Goal: Information Seeking & Learning: Learn about a topic

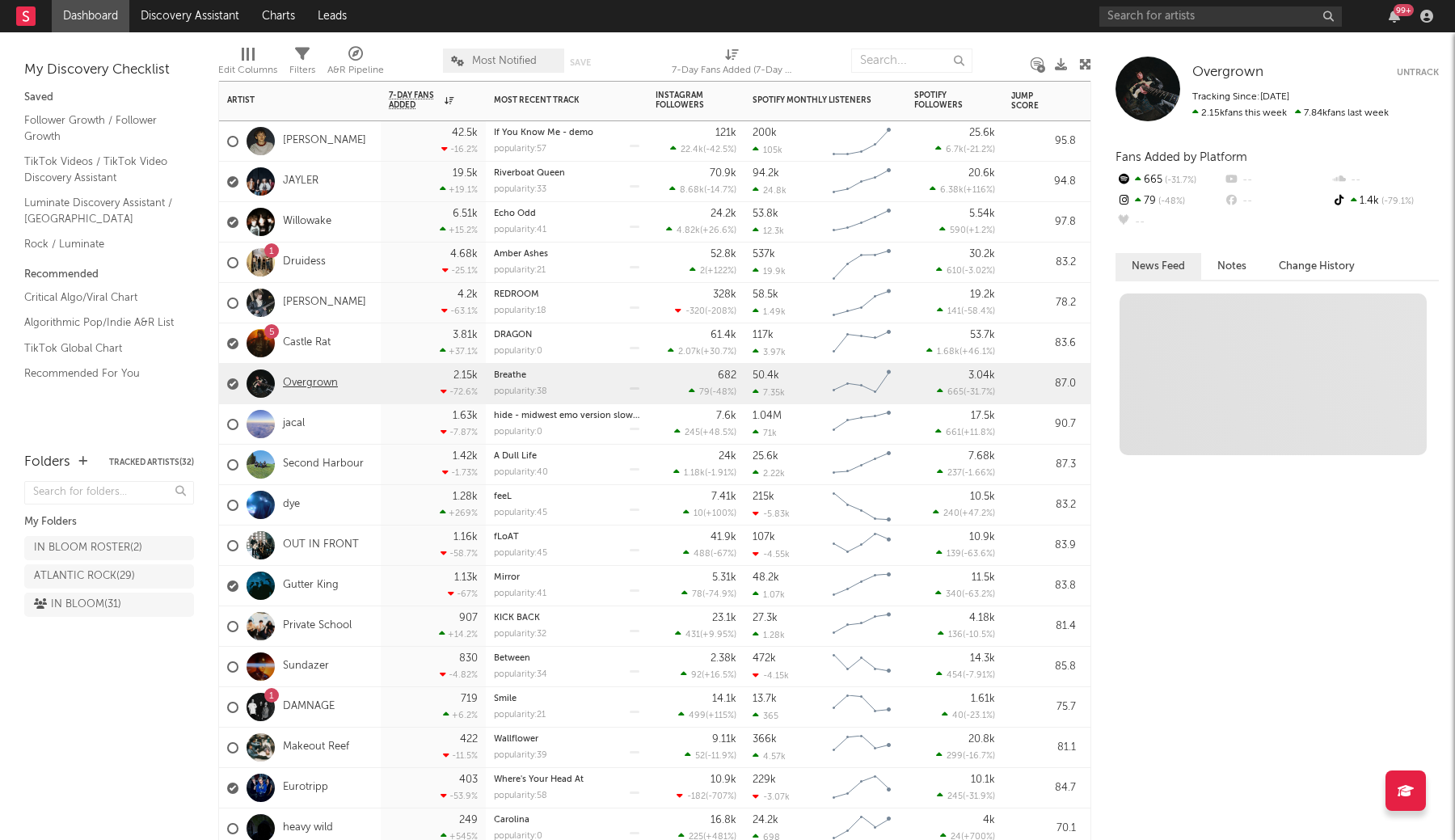
click at [312, 383] on link "Overgrown" at bounding box center [310, 383] width 55 height 14
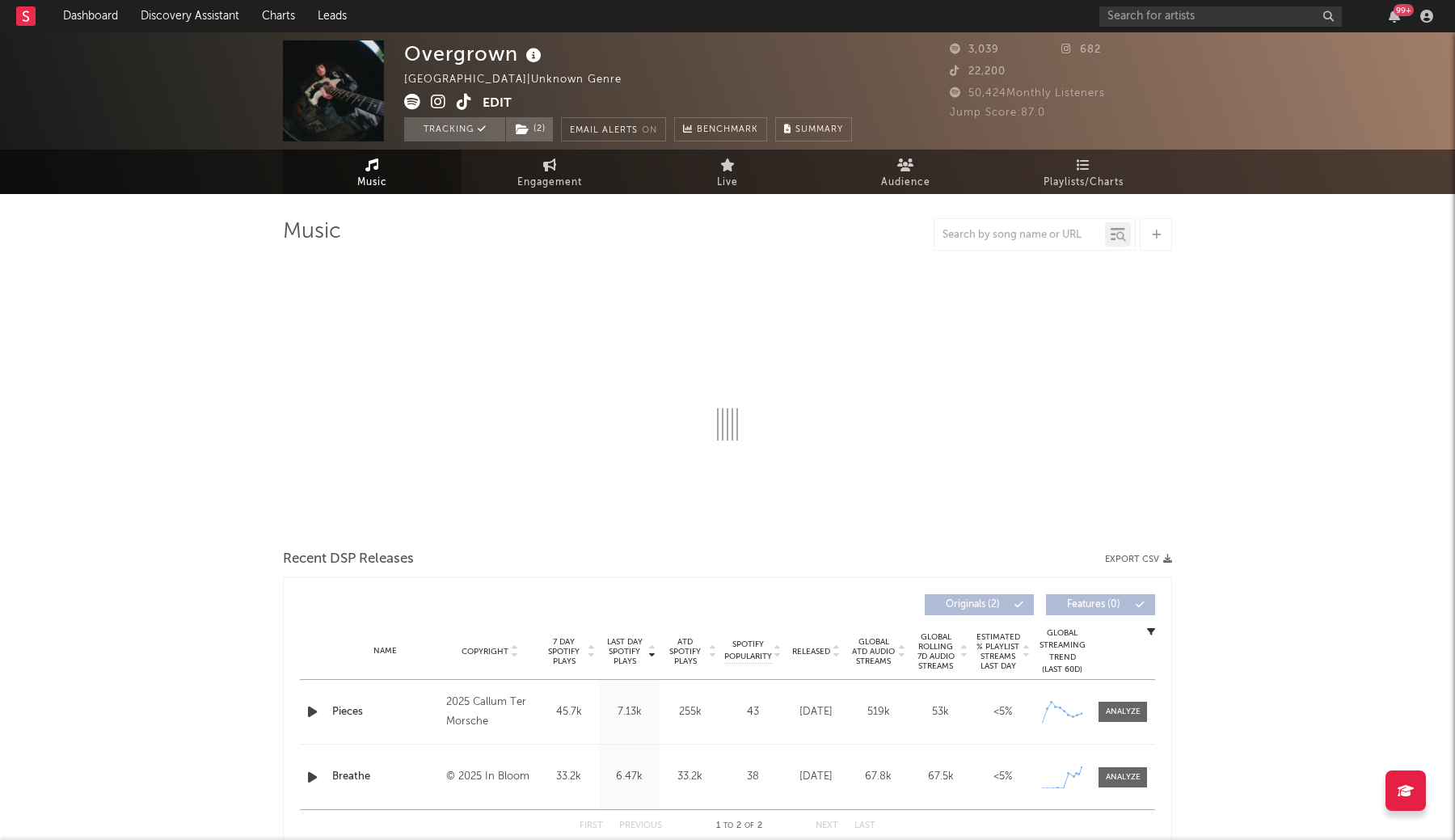
select select "1w"
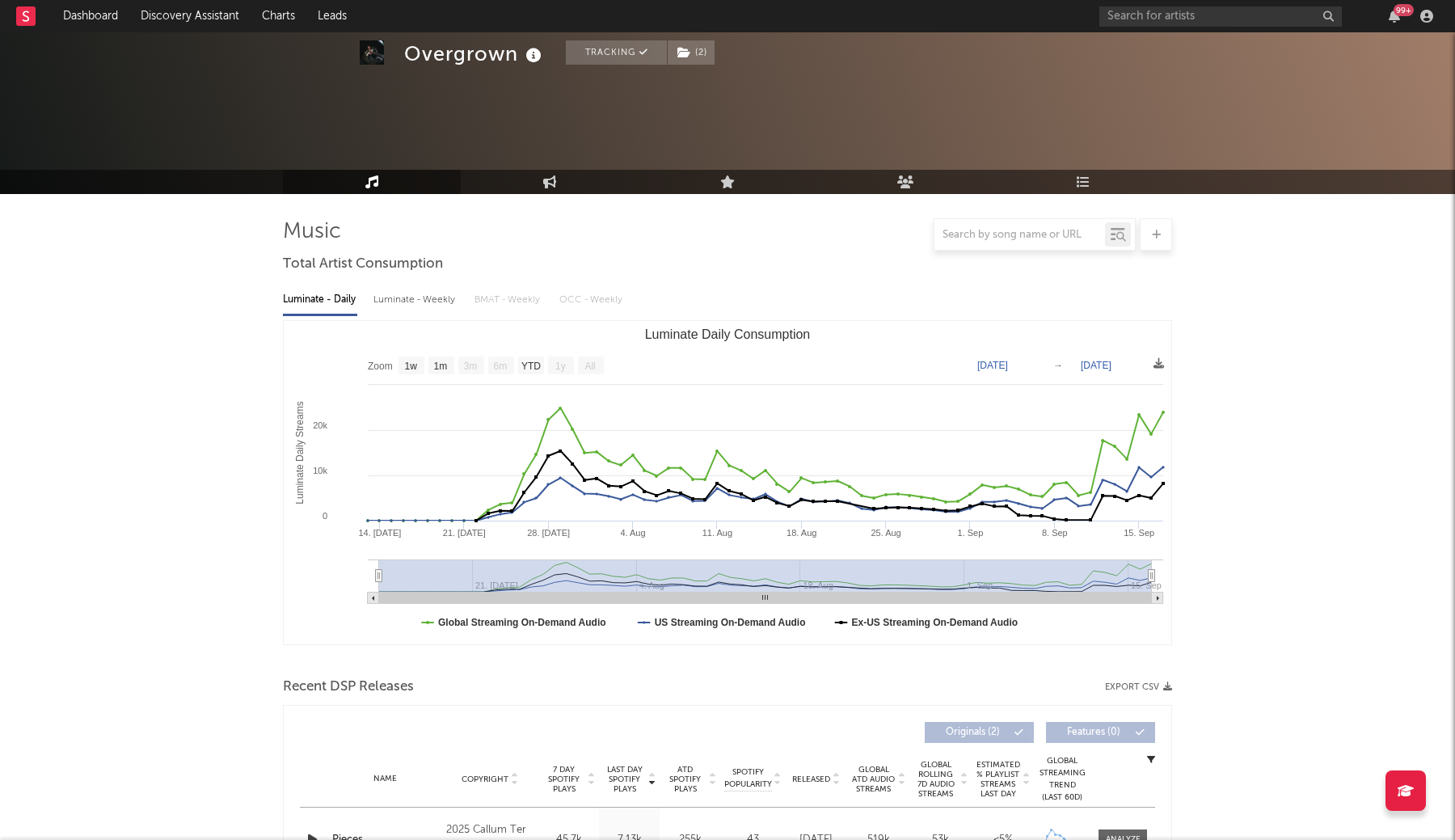
scroll to position [345, 0]
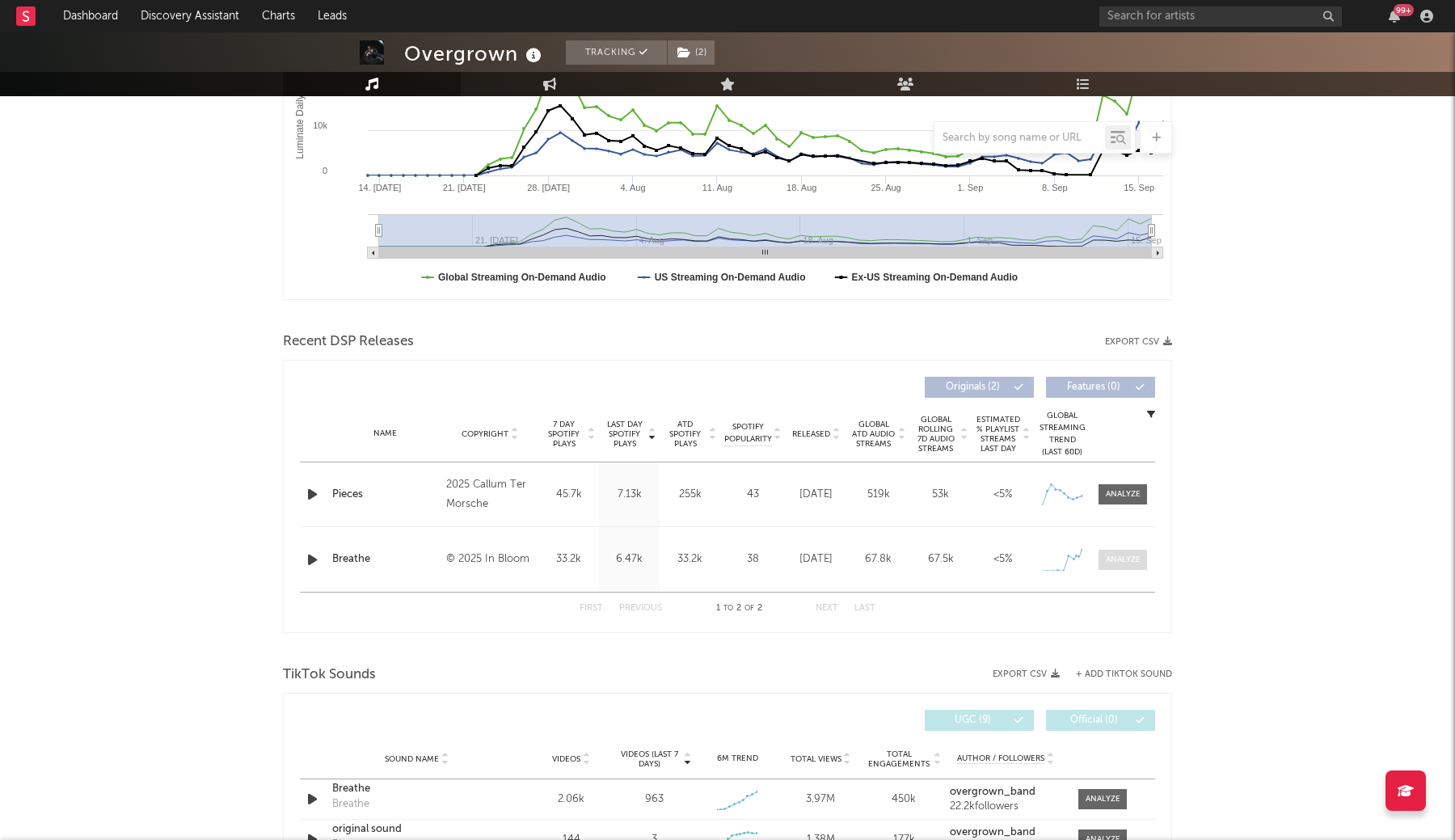
click at [1122, 555] on div at bounding box center [1123, 559] width 35 height 12
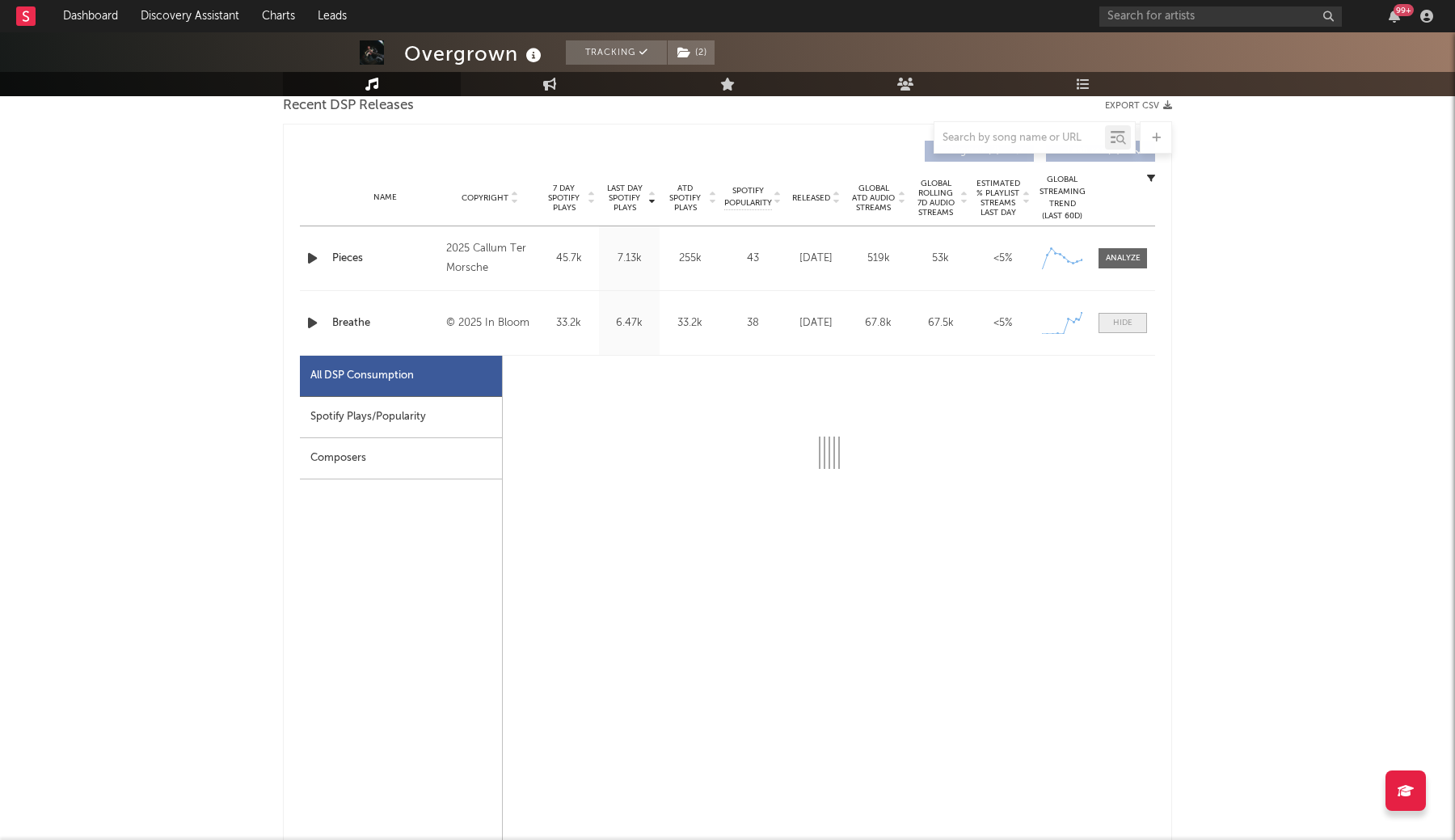
select select "1w"
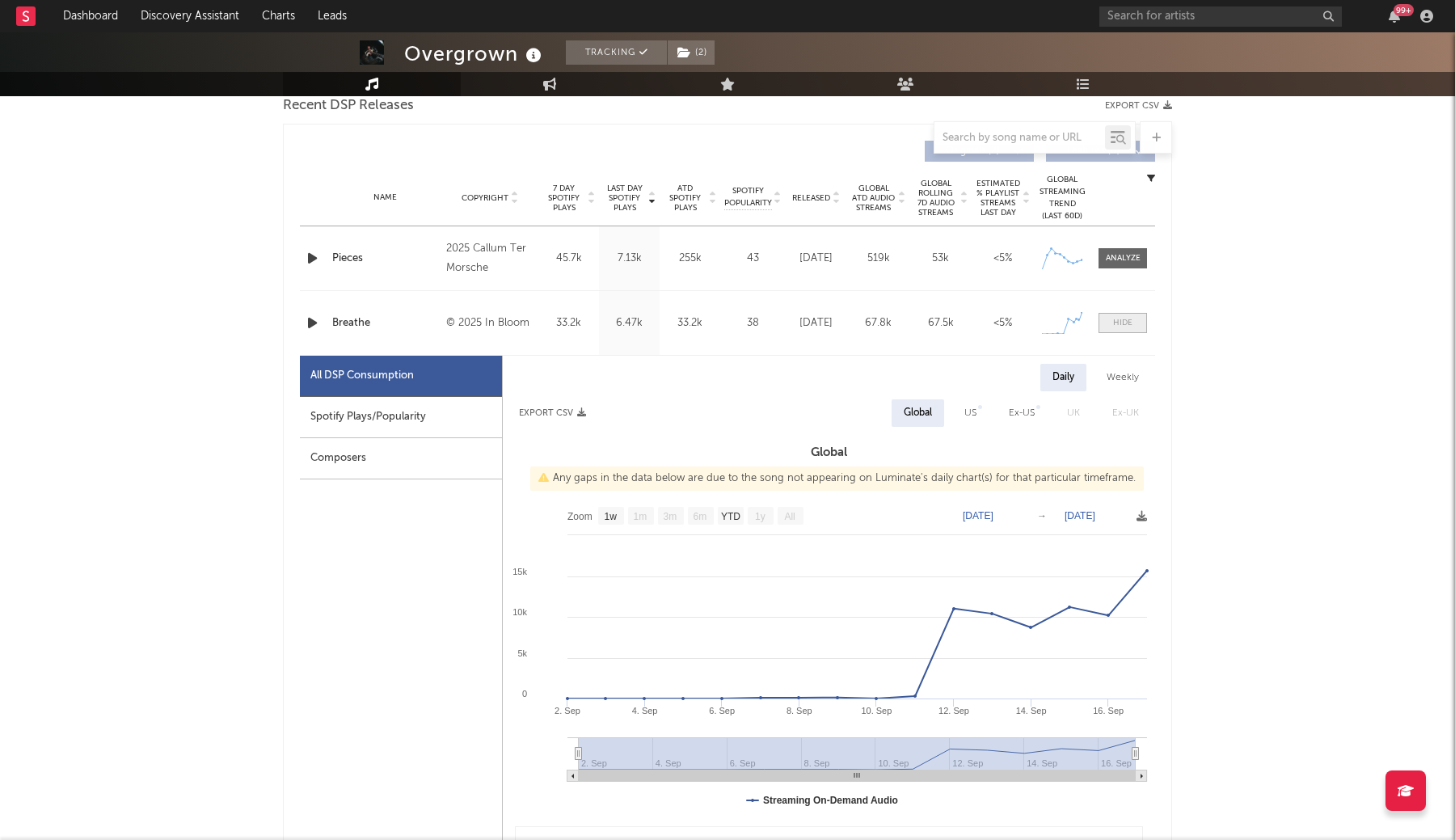
scroll to position [588, 0]
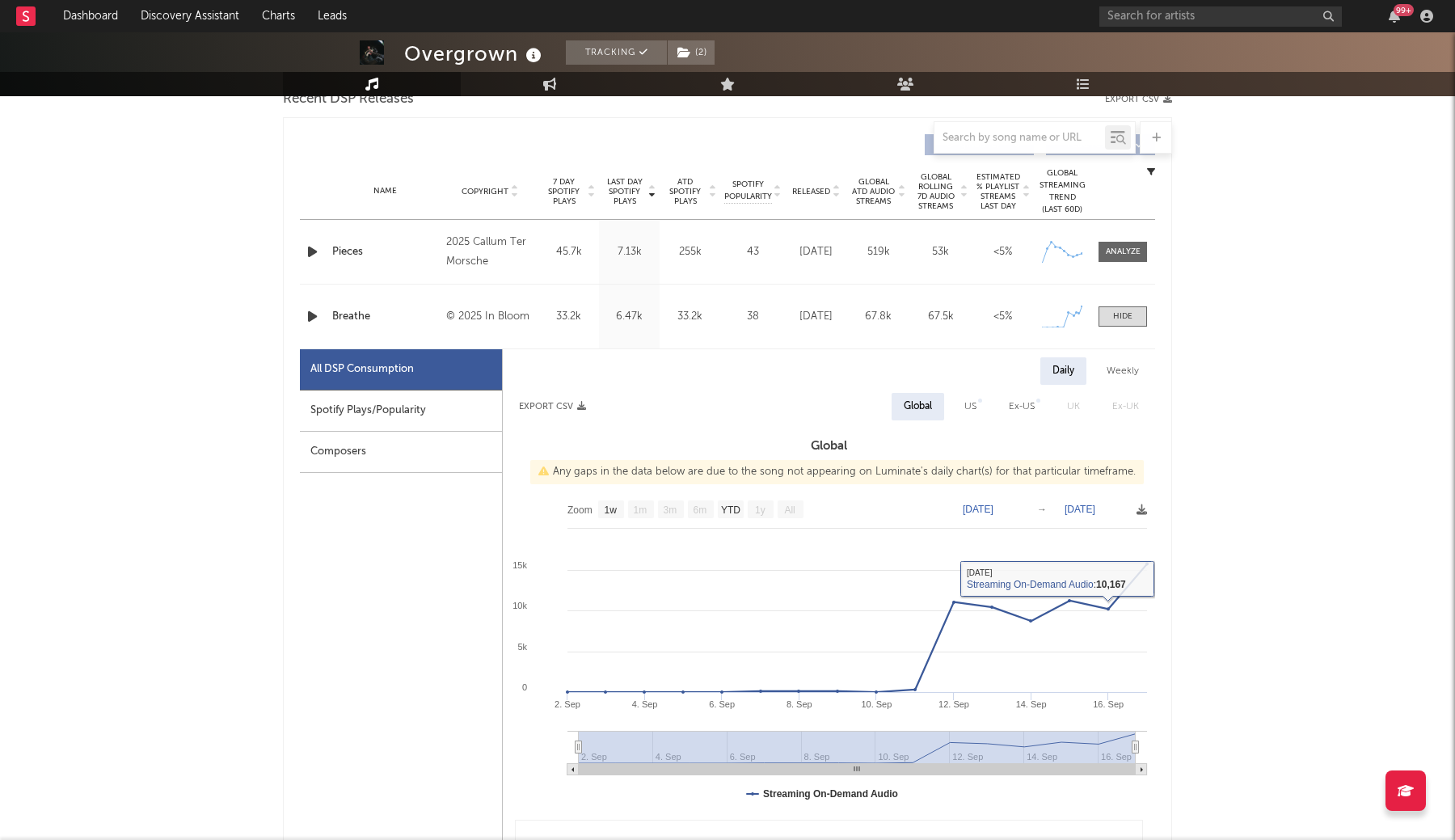
click at [956, 408] on div "US" at bounding box center [971, 407] width 37 height 28
select select "1w"
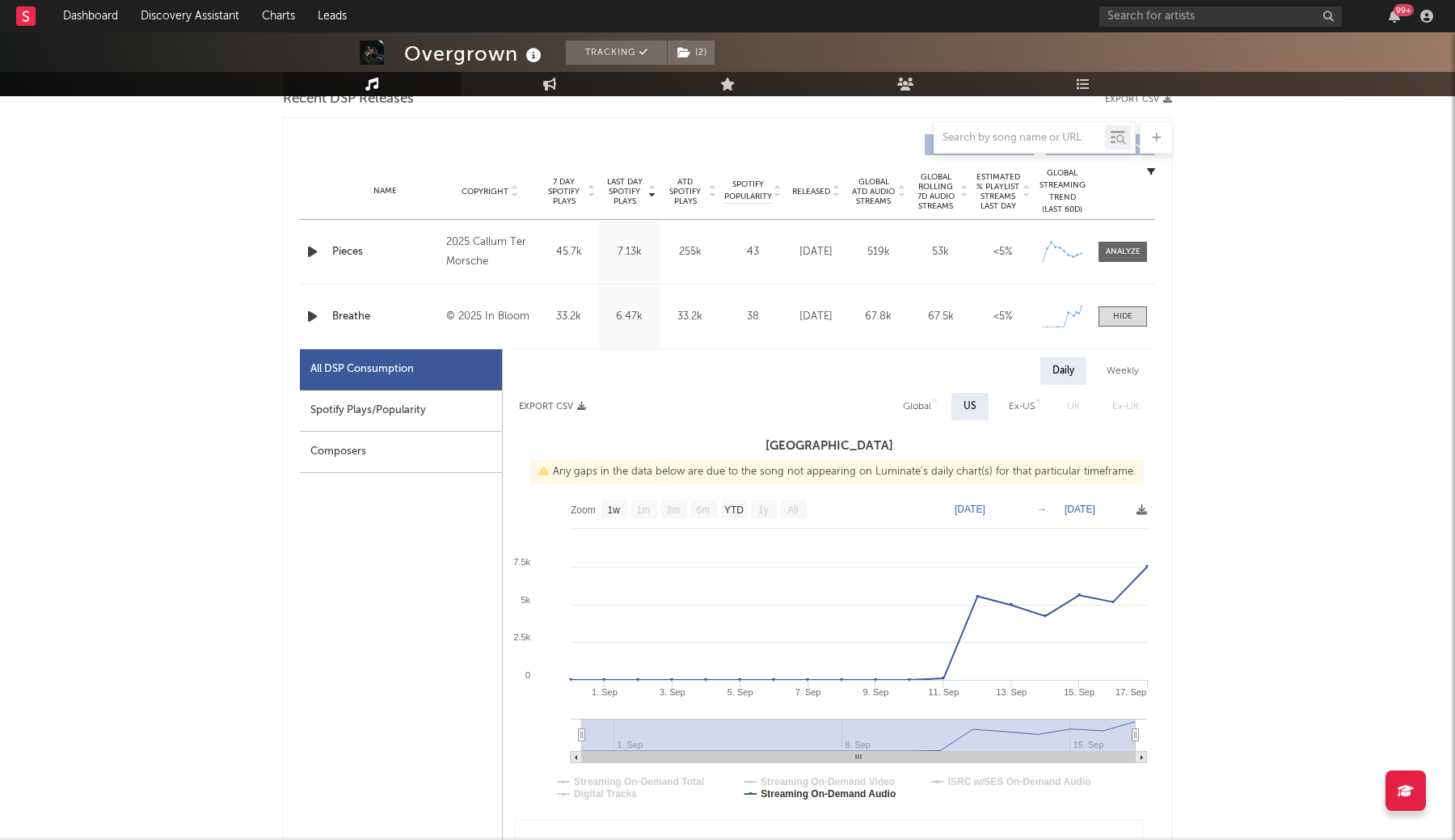
click at [940, 409] on div "Global" at bounding box center [917, 407] width 52 height 28
select select "1w"
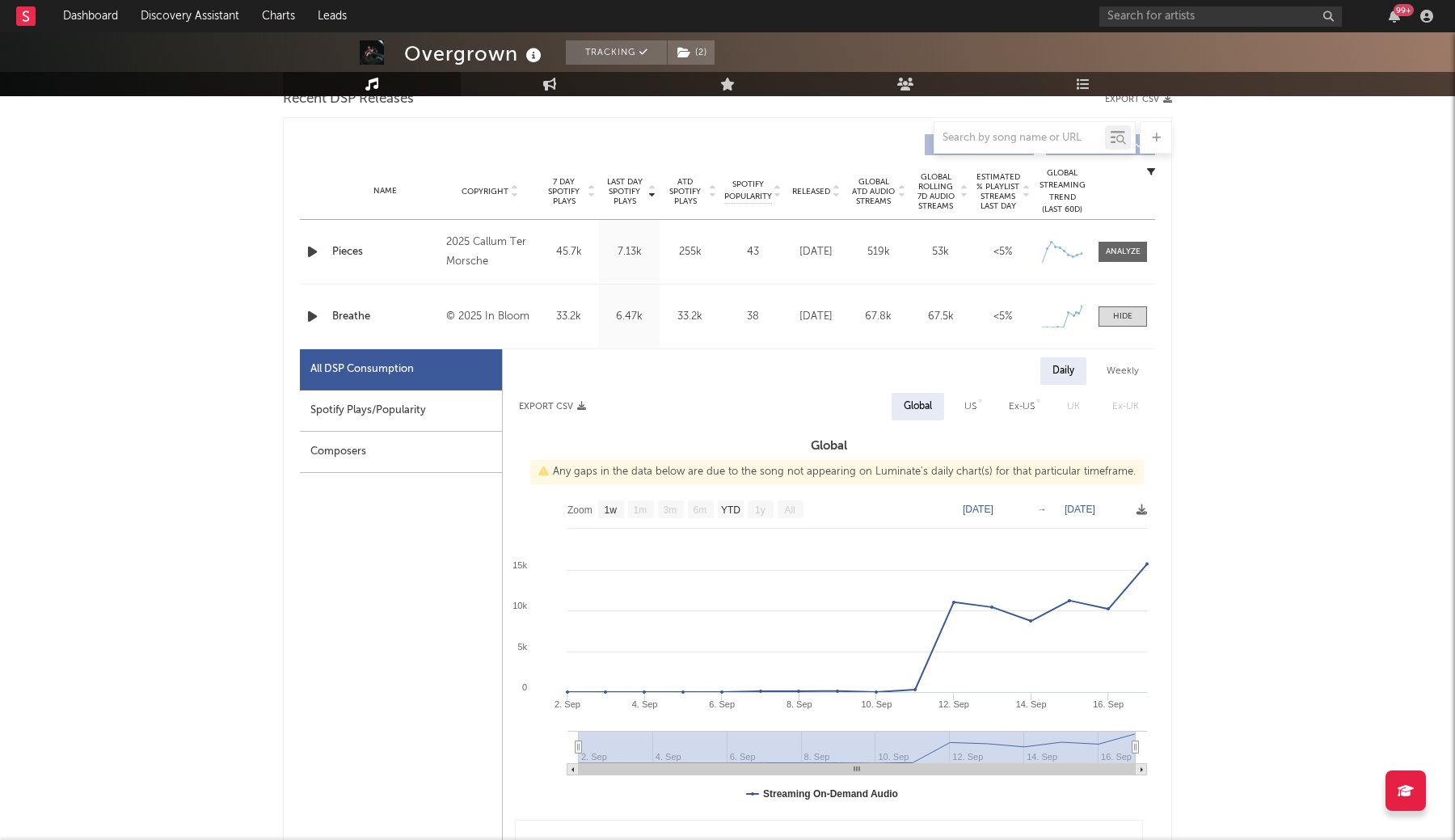
click at [1224, 555] on div "Overgrown Tracking ( 2 ) [GEOGRAPHIC_DATA] | Unknown Genre Edit Tracking ( 2 ) …" at bounding box center [728, 659] width 1455 height 2429
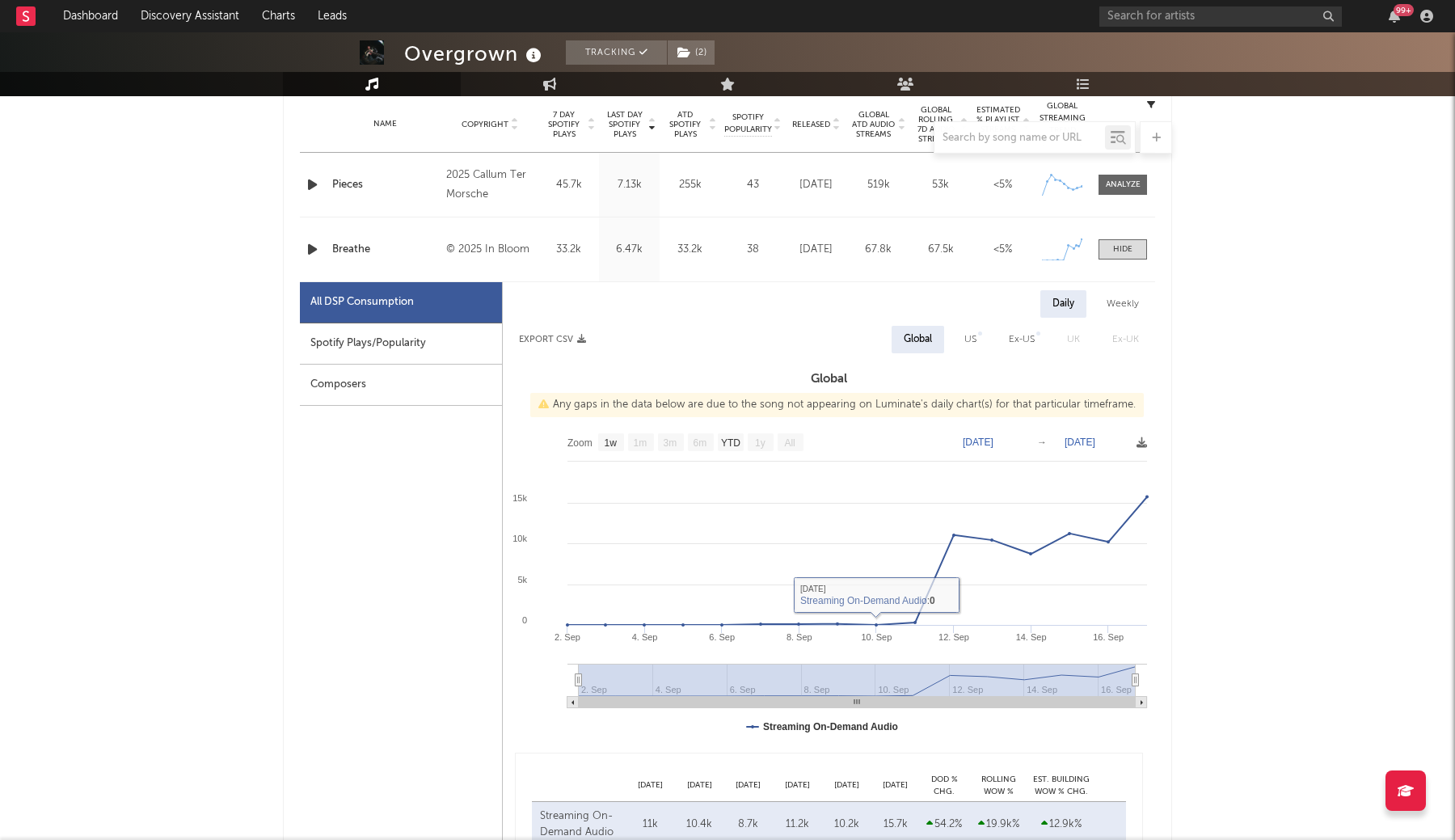
scroll to position [634, 0]
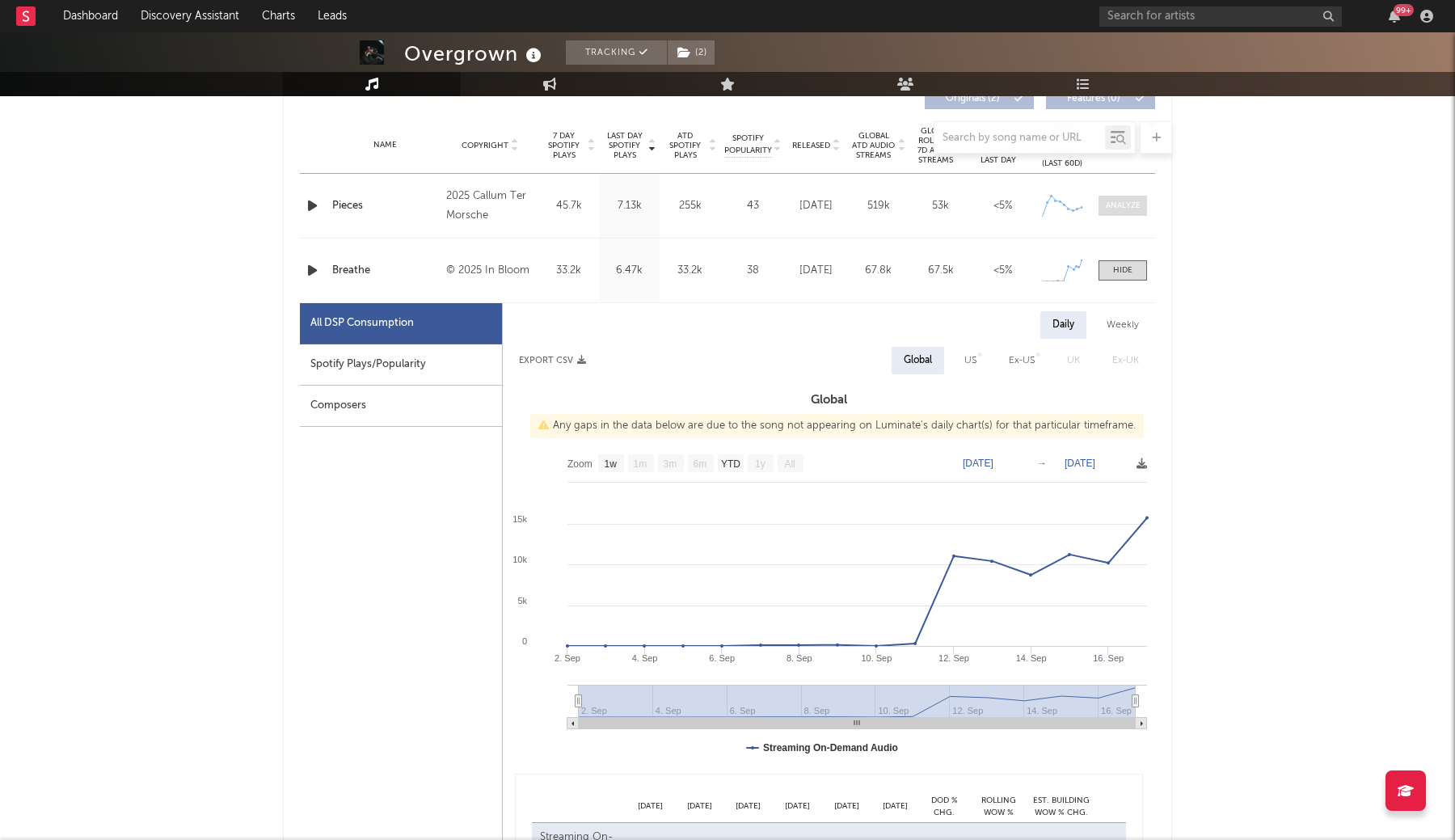
click at [1124, 207] on div at bounding box center [1123, 206] width 35 height 12
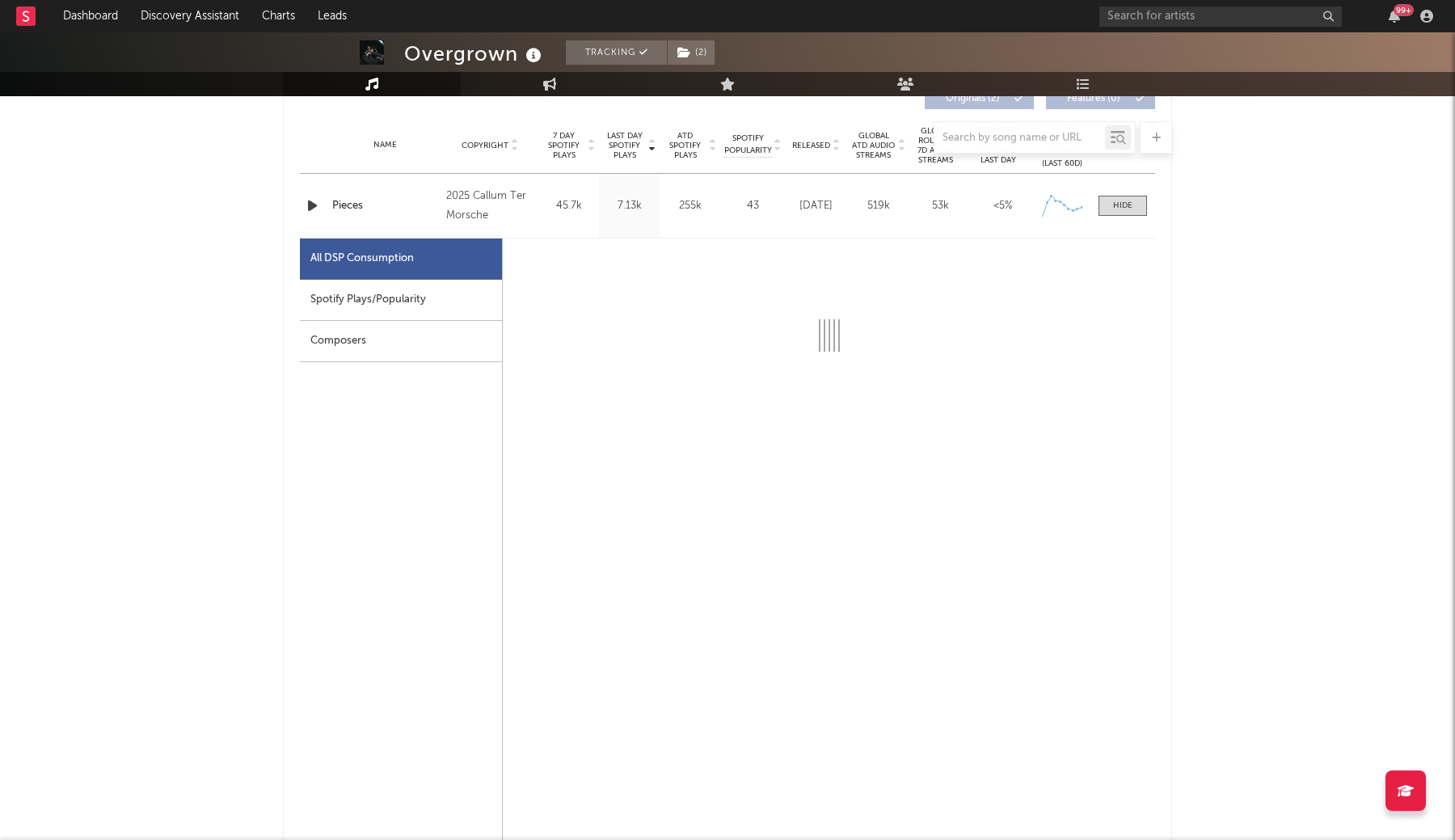
select select "1w"
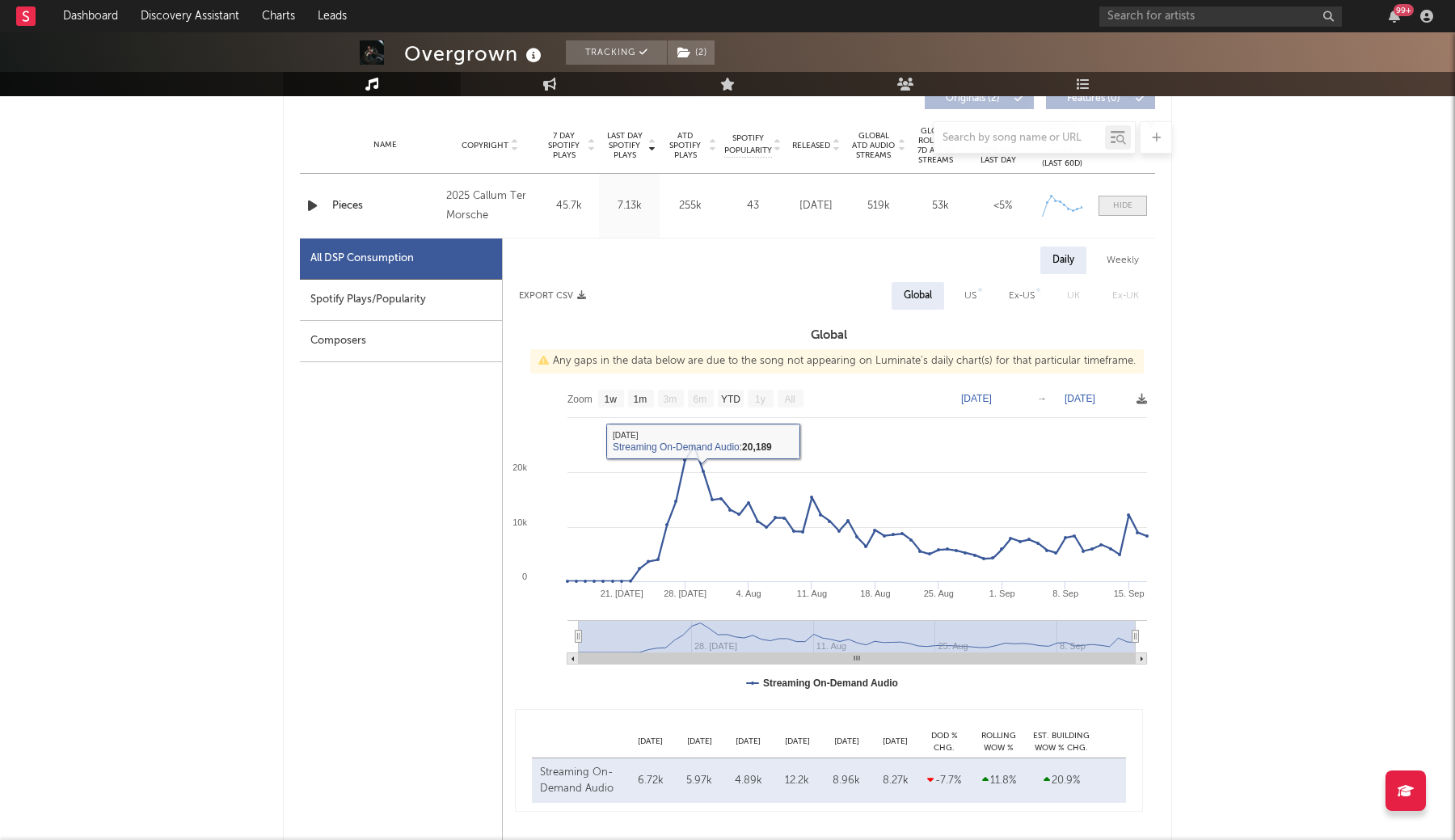
click at [1112, 209] on span at bounding box center [1122, 206] width 48 height 20
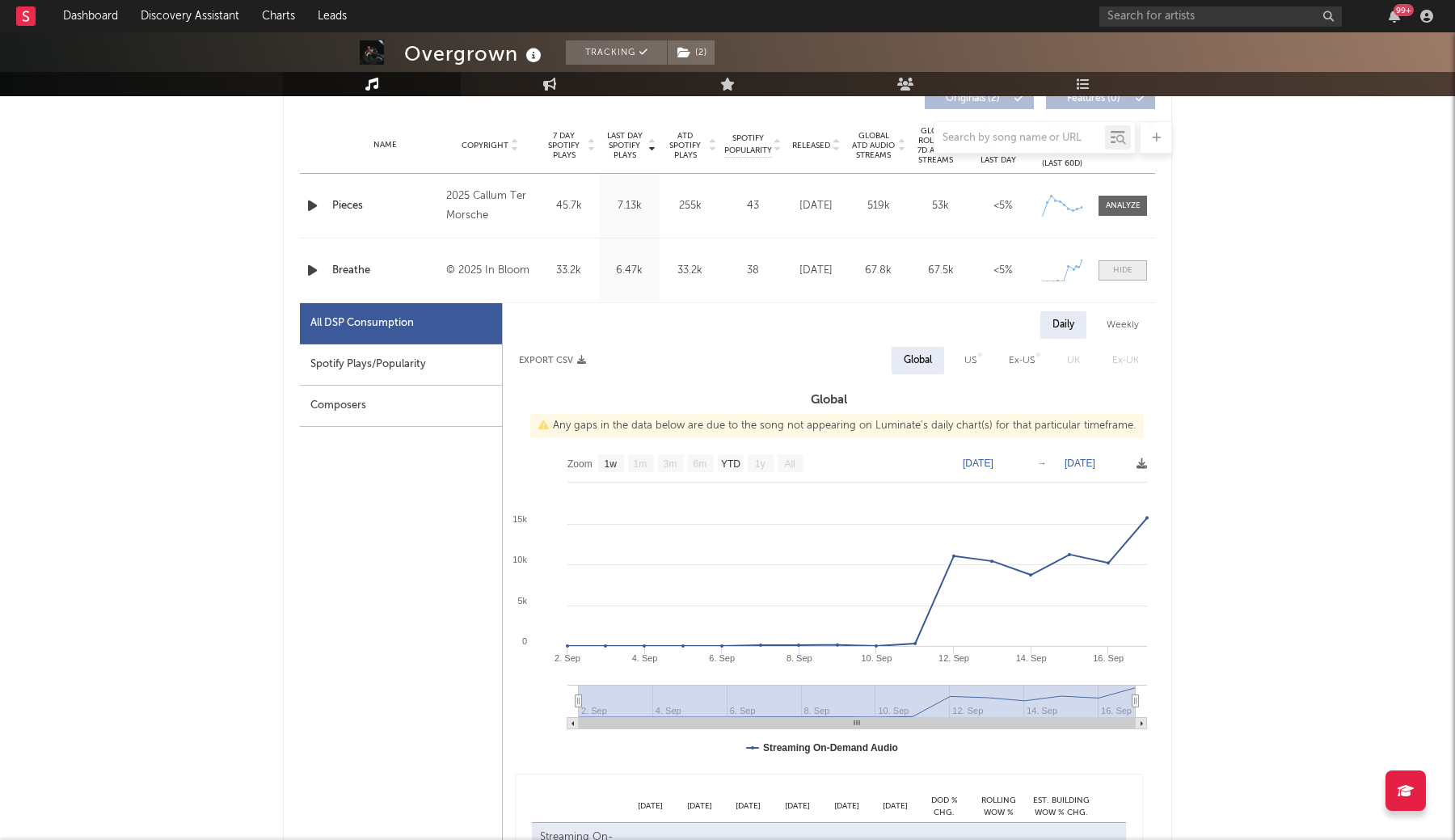
click at [1128, 278] on span at bounding box center [1122, 270] width 48 height 20
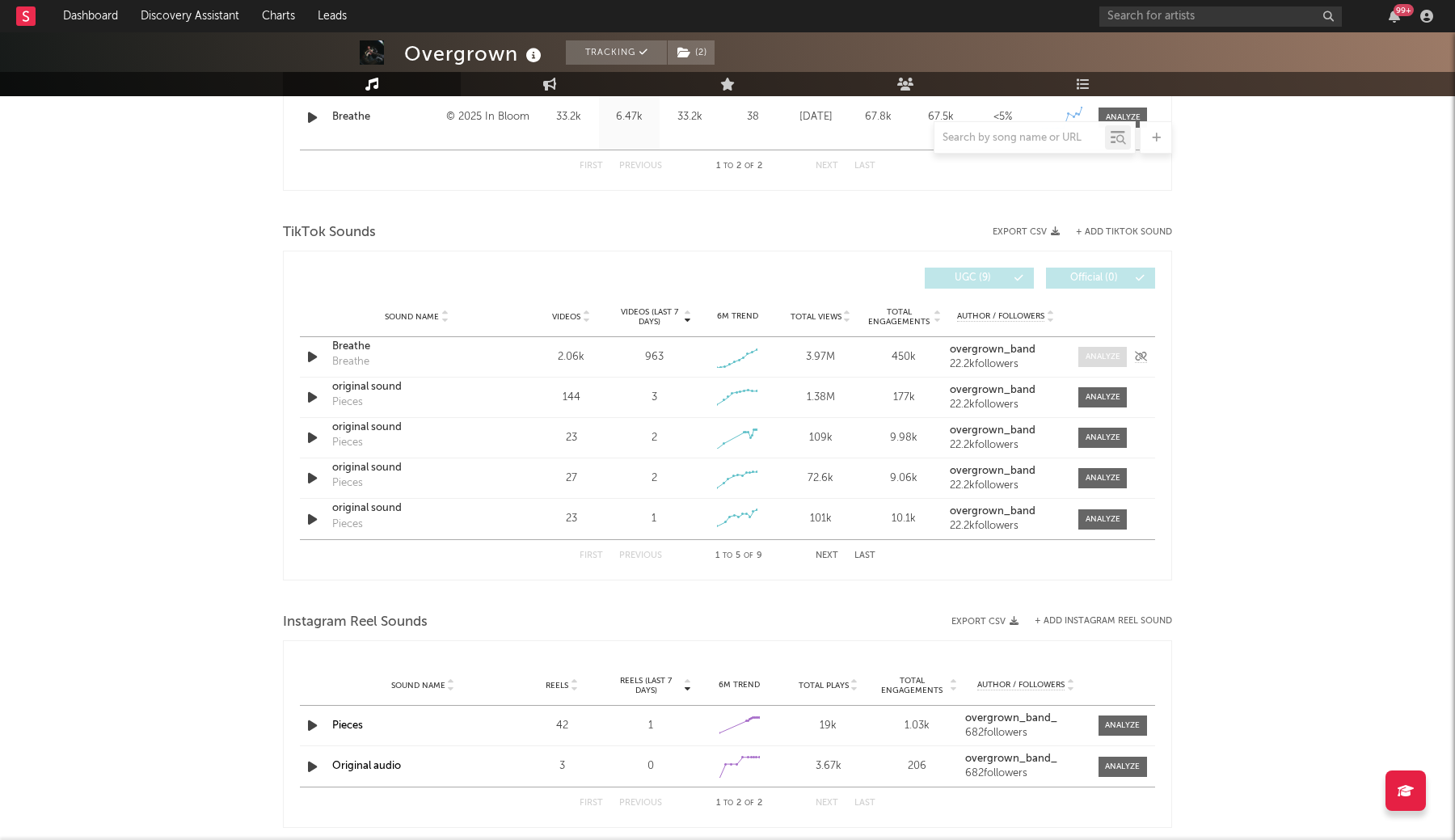
click at [1111, 363] on span at bounding box center [1102, 356] width 48 height 20
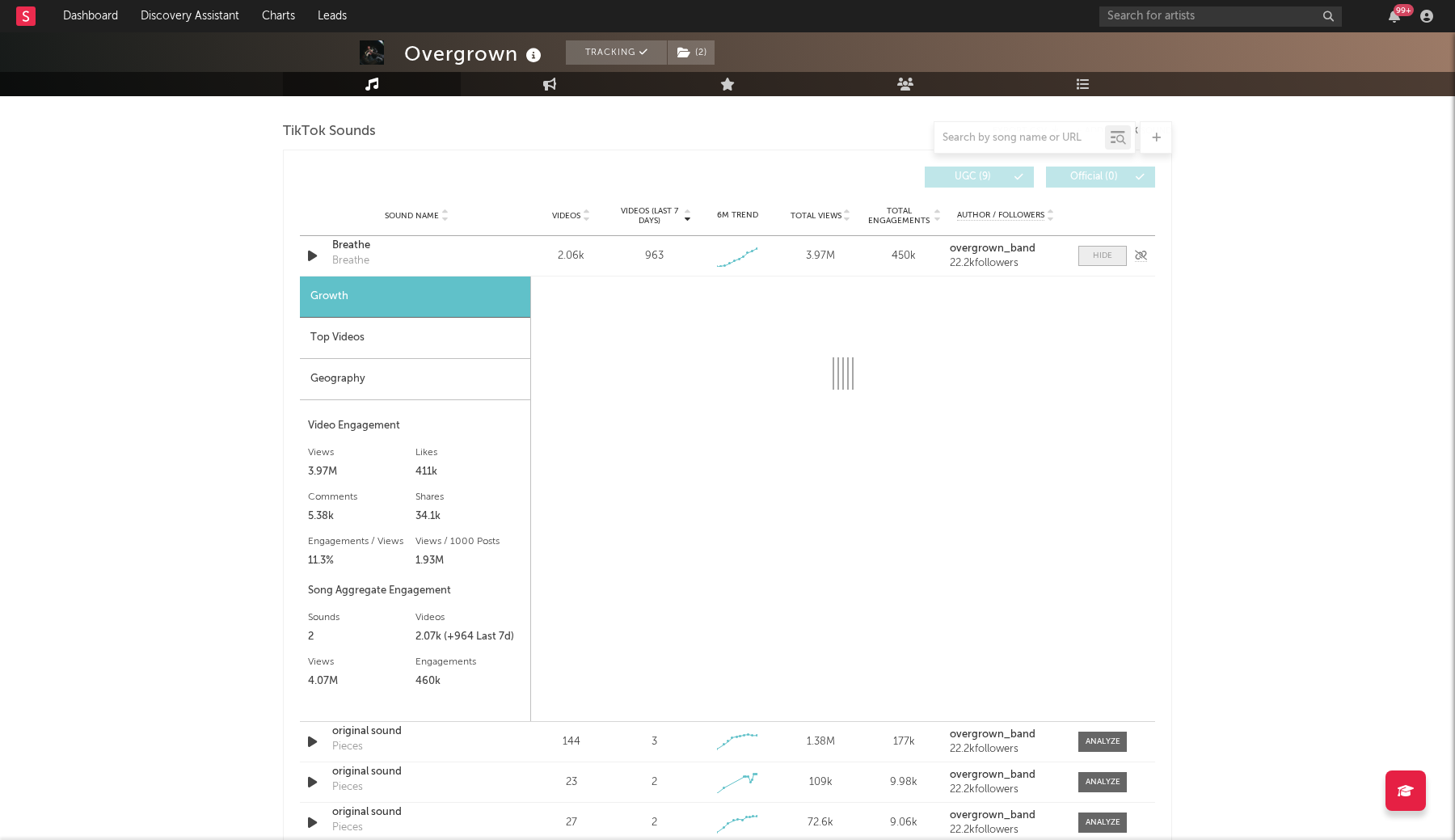
scroll to position [906, 1]
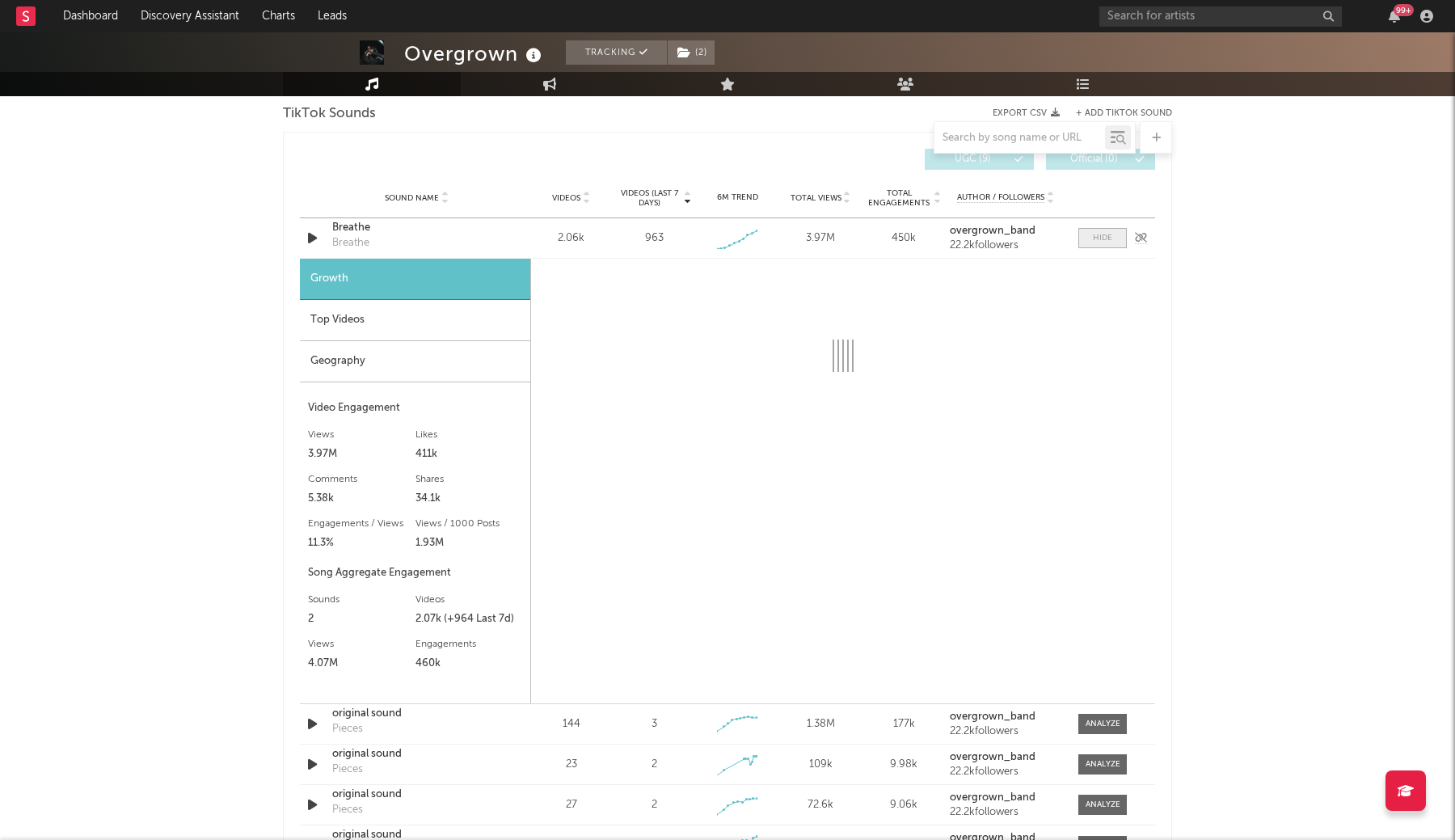
select select "1w"
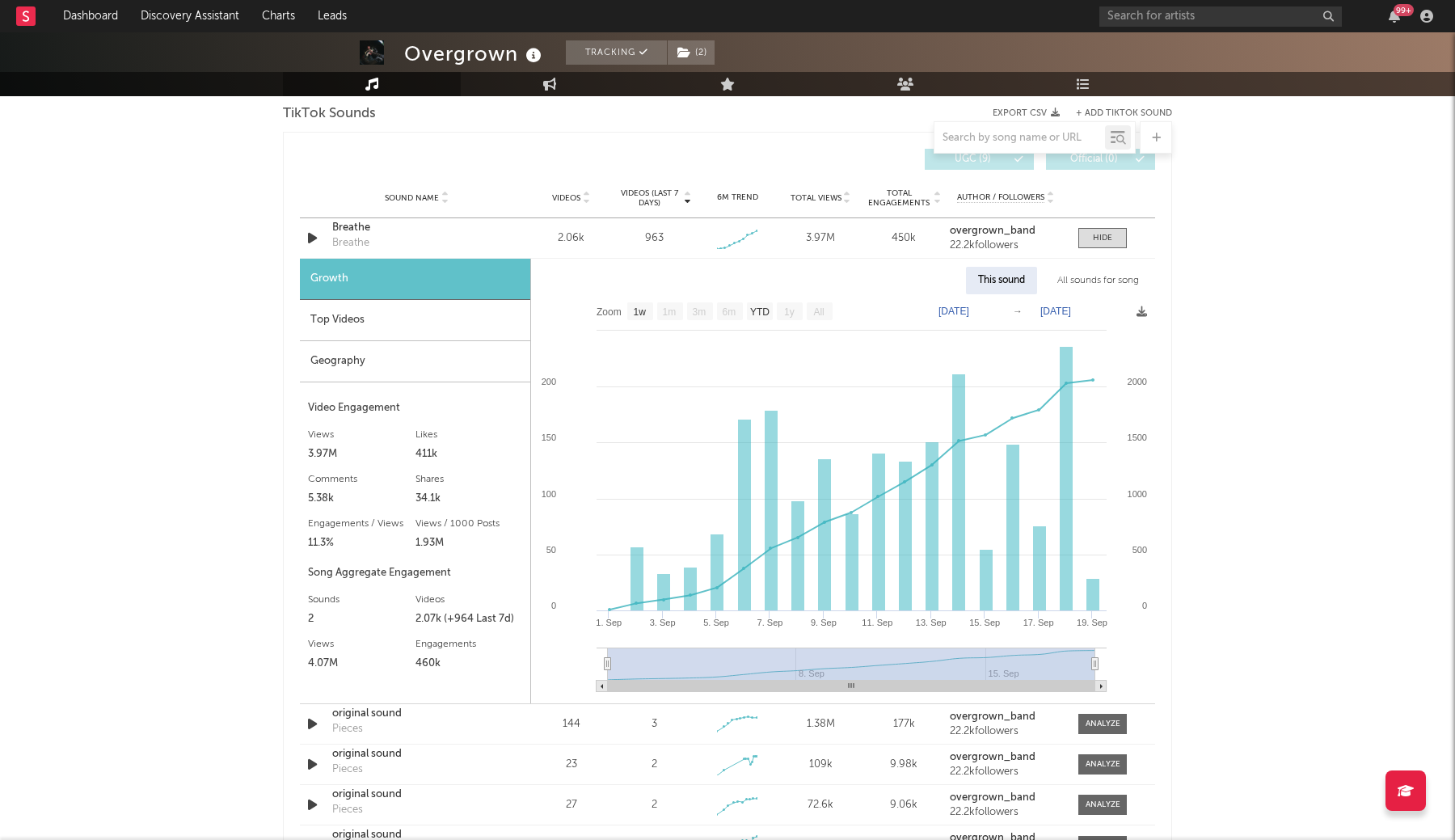
scroll to position [906, 0]
click at [341, 228] on div "Breathe" at bounding box center [416, 228] width 169 height 16
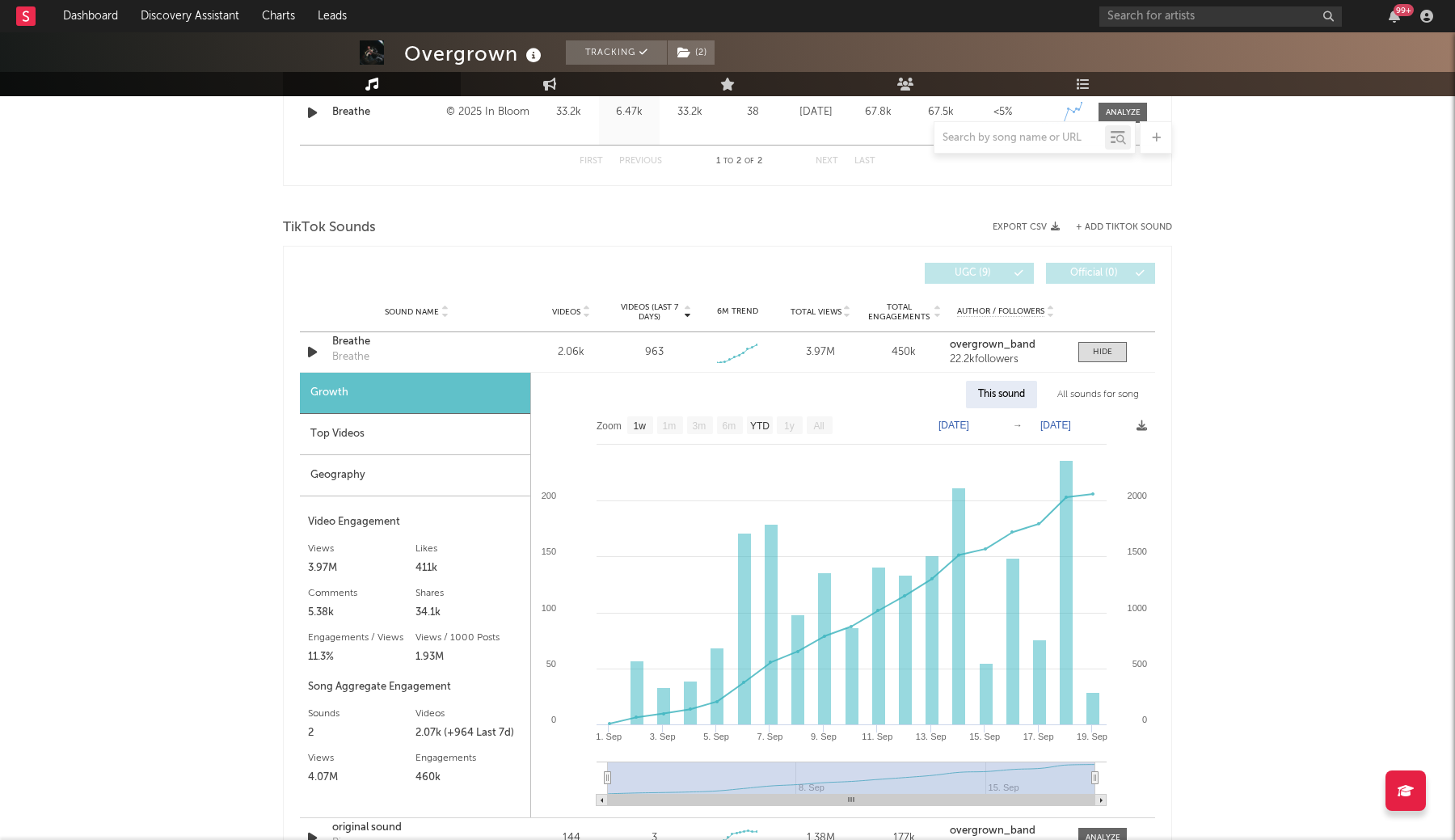
scroll to position [1053, 0]
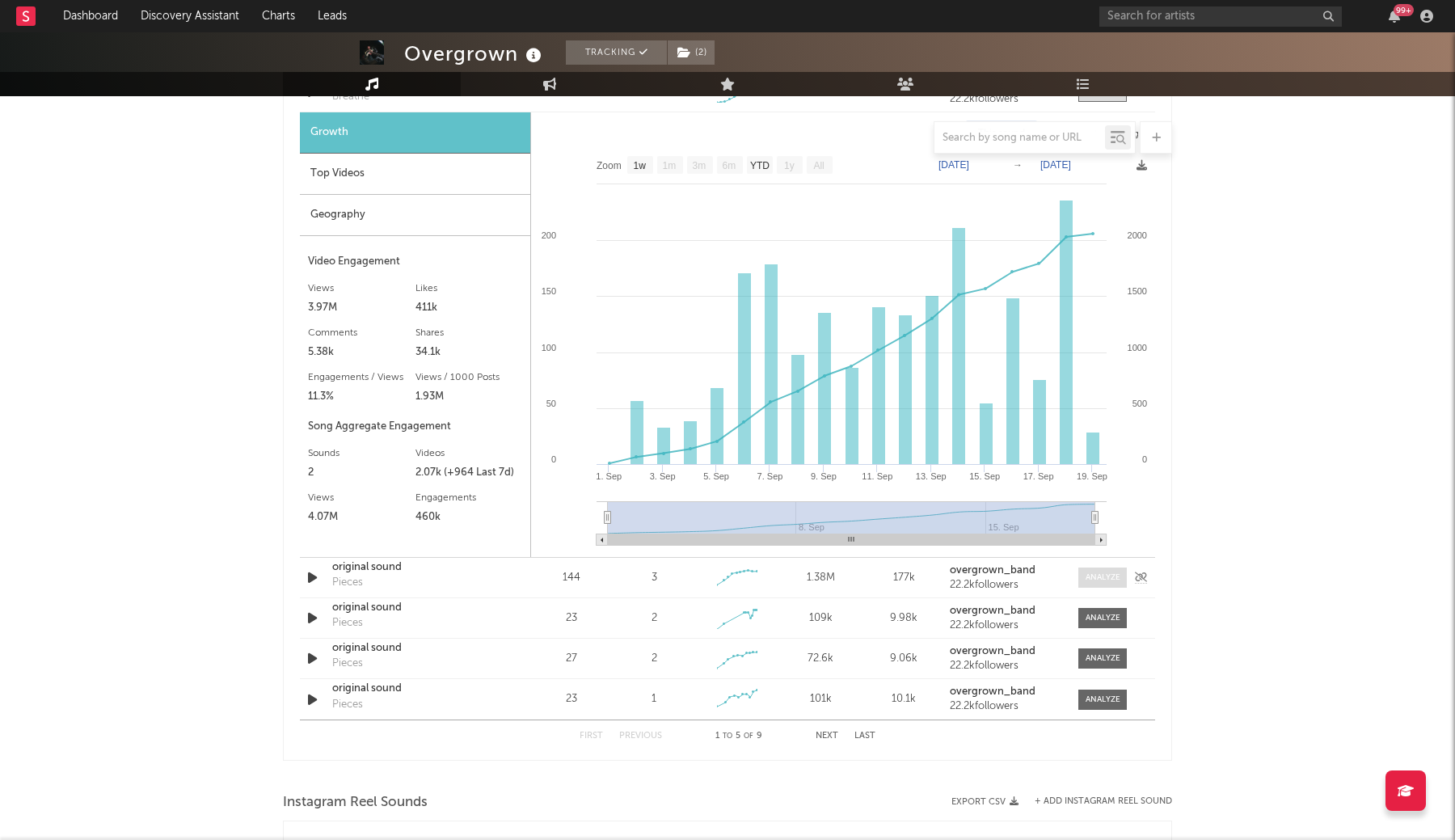
click at [1104, 576] on div at bounding box center [1103, 577] width 35 height 12
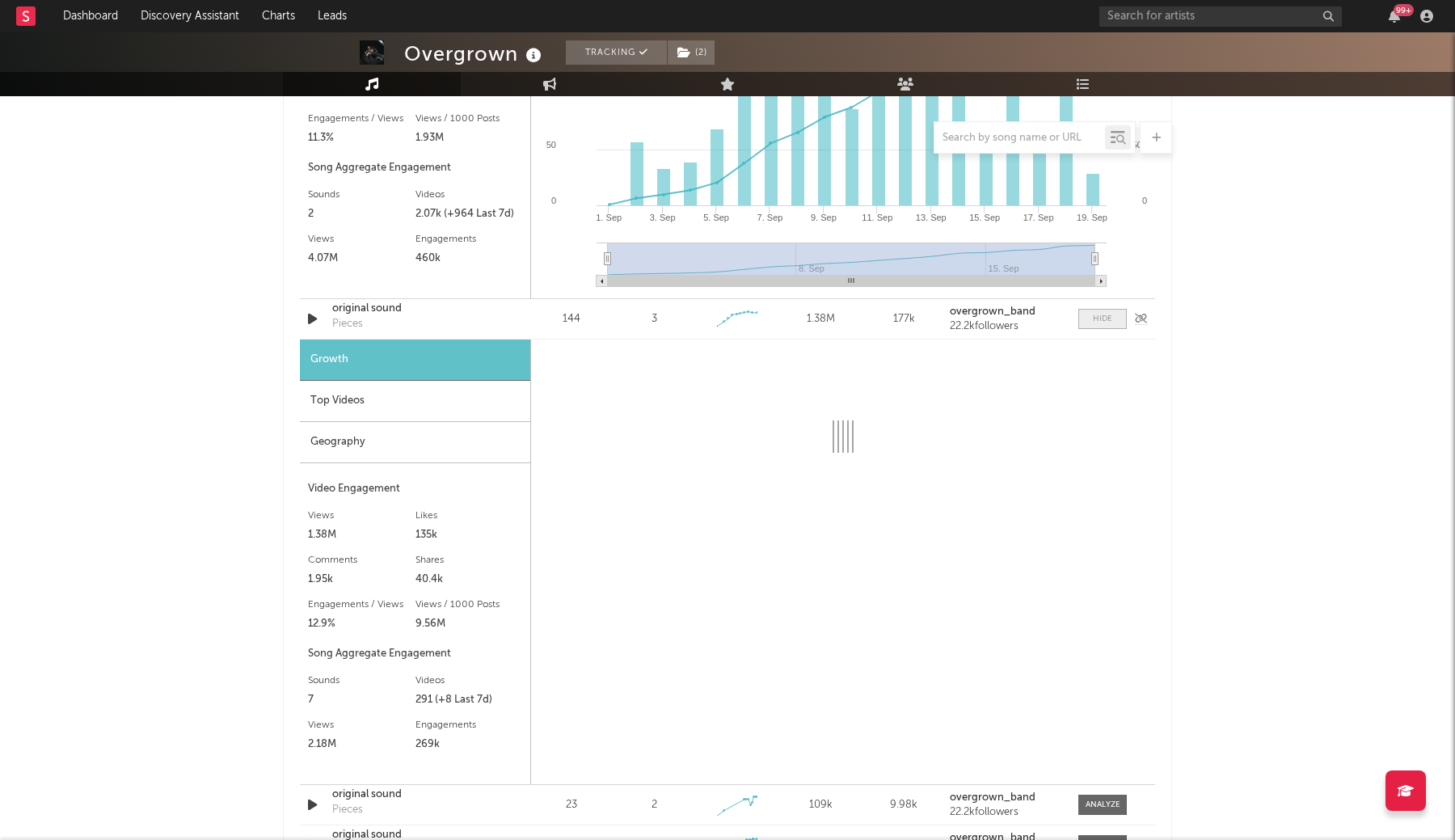
scroll to position [1311, 0]
select select "1w"
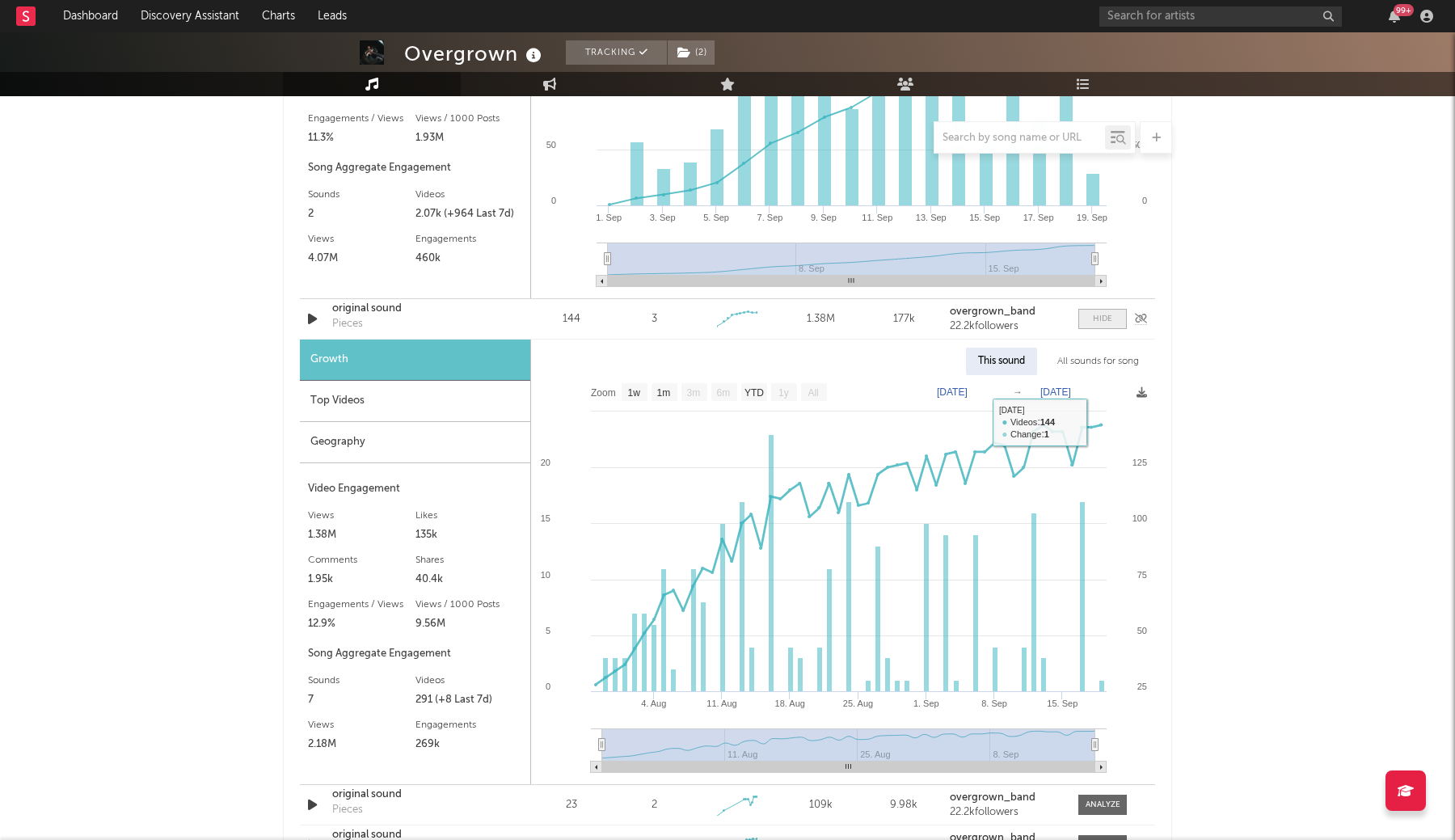
click at [1107, 317] on div at bounding box center [1103, 319] width 20 height 12
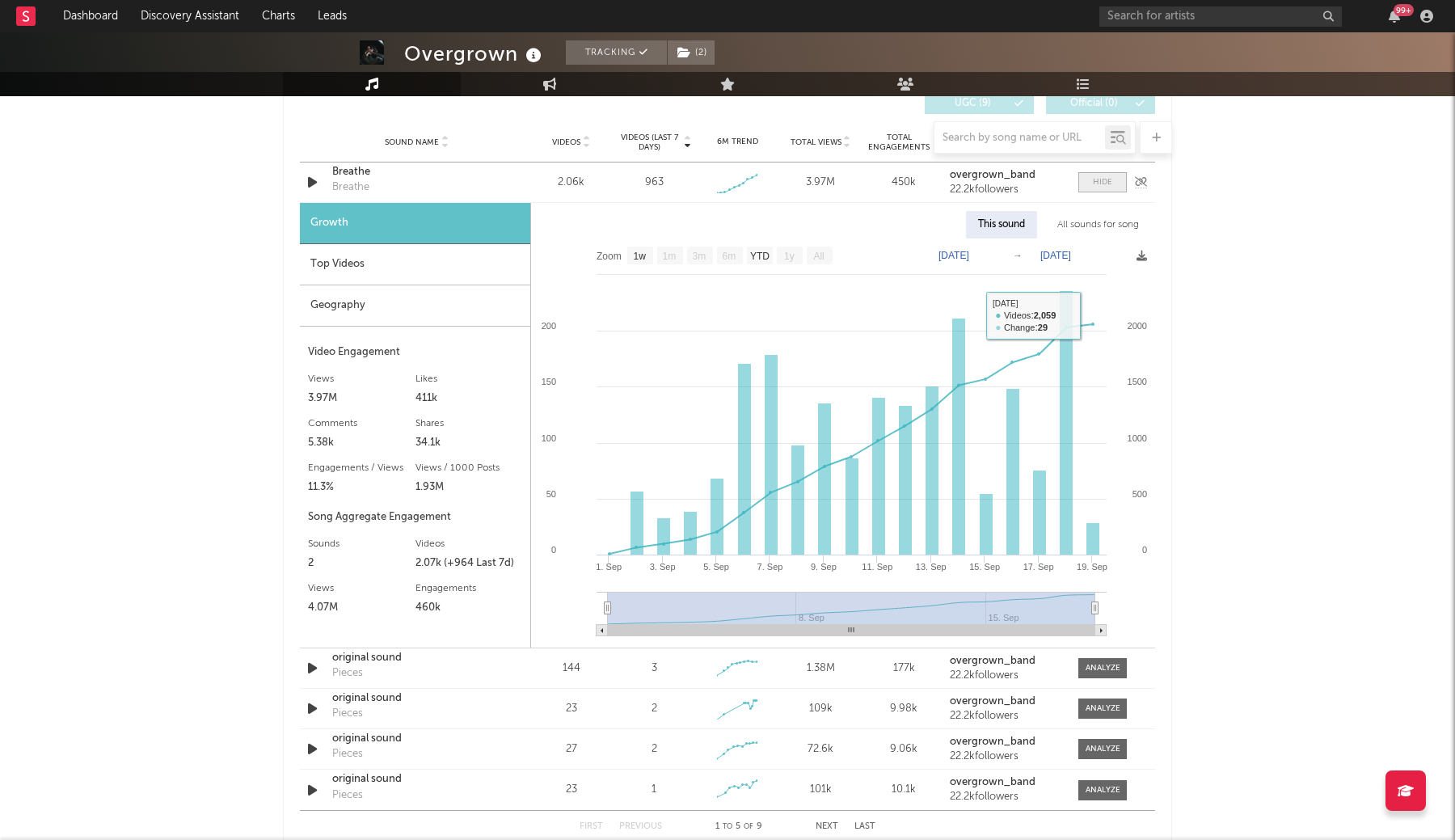
click at [1091, 185] on span at bounding box center [1102, 182] width 48 height 20
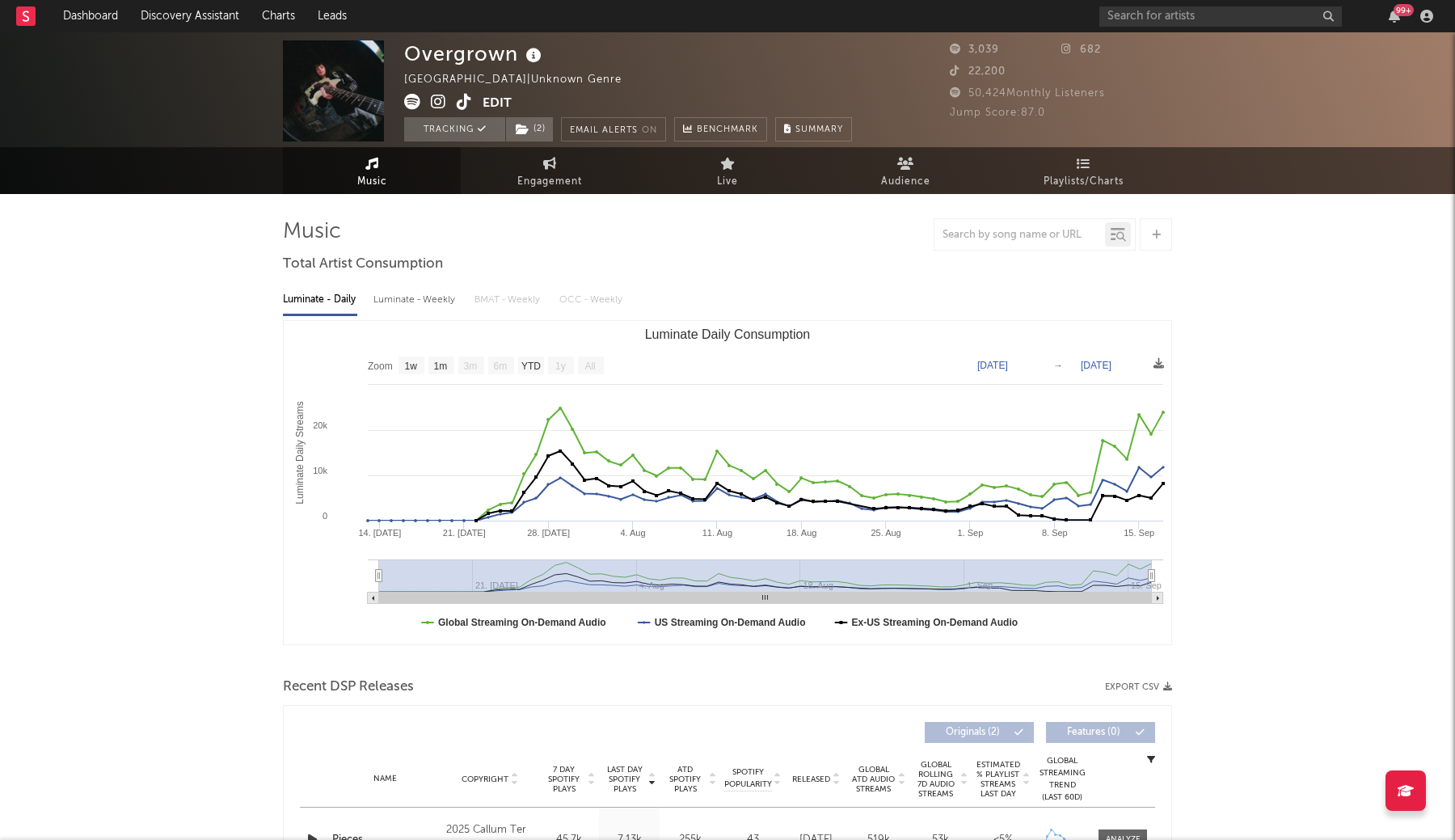
scroll to position [0, 0]
